Goal: Transaction & Acquisition: Purchase product/service

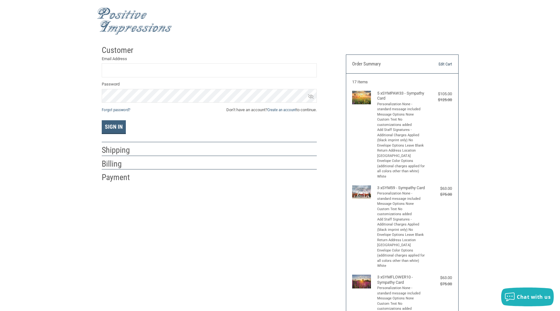
click at [449, 65] on link "Edit Cart" at bounding box center [436, 64] width 32 height 6
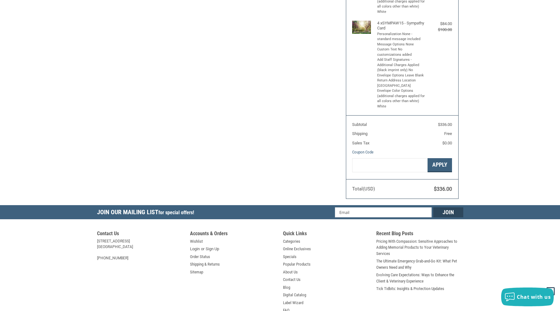
scroll to position [304, 0]
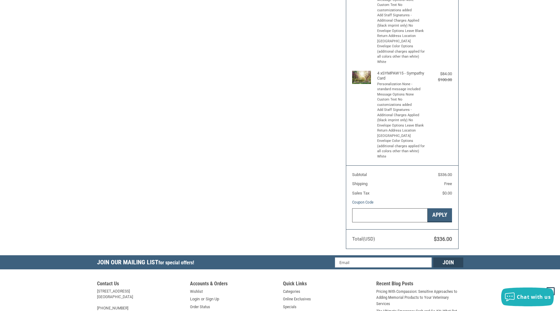
click at [371, 211] on input "Gift Certificate or Coupon Code" at bounding box center [390, 215] width 76 height 14
type input "20OFF"
click at [443, 211] on button "Apply" at bounding box center [440, 215] width 24 height 14
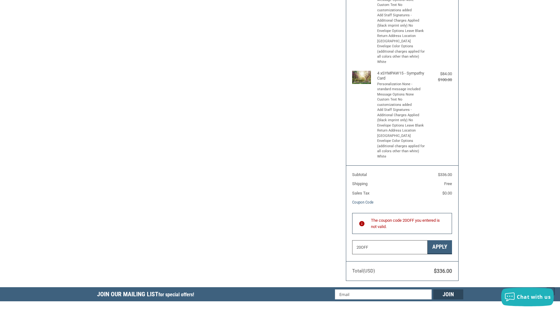
drag, startPoint x: 281, startPoint y: 227, endPoint x: 276, endPoint y: 224, distance: 5.2
click at [278, 225] on div "Customer Returning Customer Email Address Password Forgot password? Don’t have …" at bounding box center [280, 12] width 367 height 549
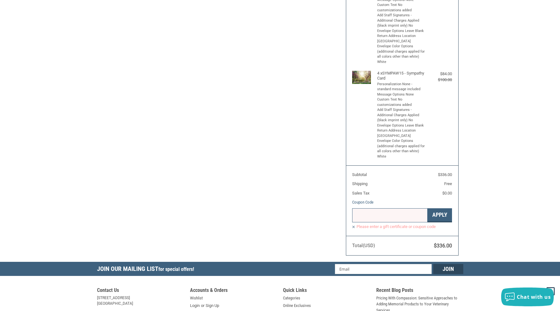
click at [352, 226] on label "Please enter a gift certificate or coupon code" at bounding box center [402, 226] width 100 height 5
click at [356, 228] on label "Please enter a gift certificate or coupon code" at bounding box center [402, 226] width 100 height 5
click at [354, 227] on label "Please enter a gift certificate or coupon code" at bounding box center [402, 226] width 100 height 5
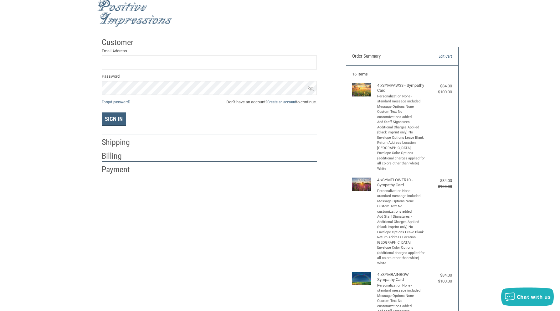
scroll to position [0, 0]
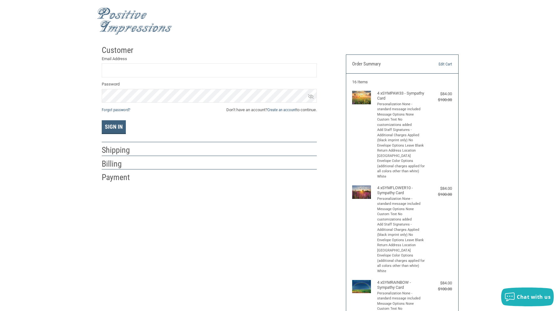
click at [120, 150] on h2 "Shipping" at bounding box center [120, 150] width 37 height 10
click at [312, 97] on icon at bounding box center [311, 96] width 6 height 4
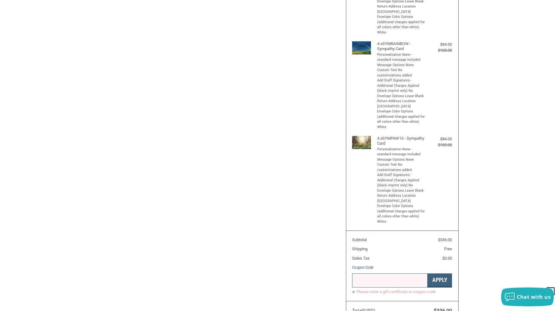
scroll to position [345, 0]
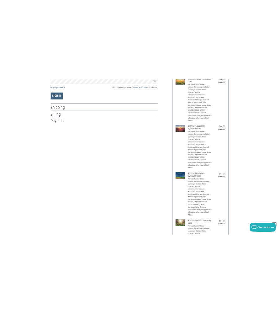
scroll to position [0, 0]
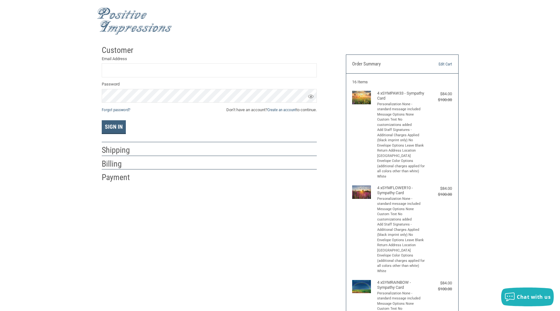
click at [121, 142] on fieldset "Returning Customer Email Address Password Forgot password? Don’t have an accoun…" at bounding box center [209, 99] width 215 height 86
click at [121, 144] on li "Shipping" at bounding box center [209, 149] width 215 height 14
click at [121, 146] on h2 "Shipping" at bounding box center [120, 150] width 37 height 10
click at [119, 151] on h2 "Shipping" at bounding box center [120, 150] width 37 height 10
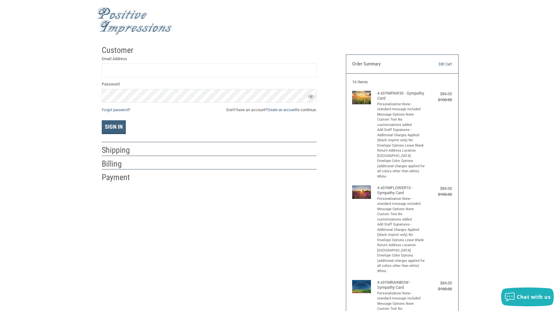
click at [164, 151] on div at bounding box center [230, 152] width 173 height 8
click at [115, 68] on input "Email Address" at bounding box center [209, 70] width 215 height 14
type input "[EMAIL_ADDRESS][DOMAIN_NAME]"
drag, startPoint x: 196, startPoint y: 73, endPoint x: -36, endPoint y: 25, distance: 237.4
